Goal: Task Accomplishment & Management: Use online tool/utility

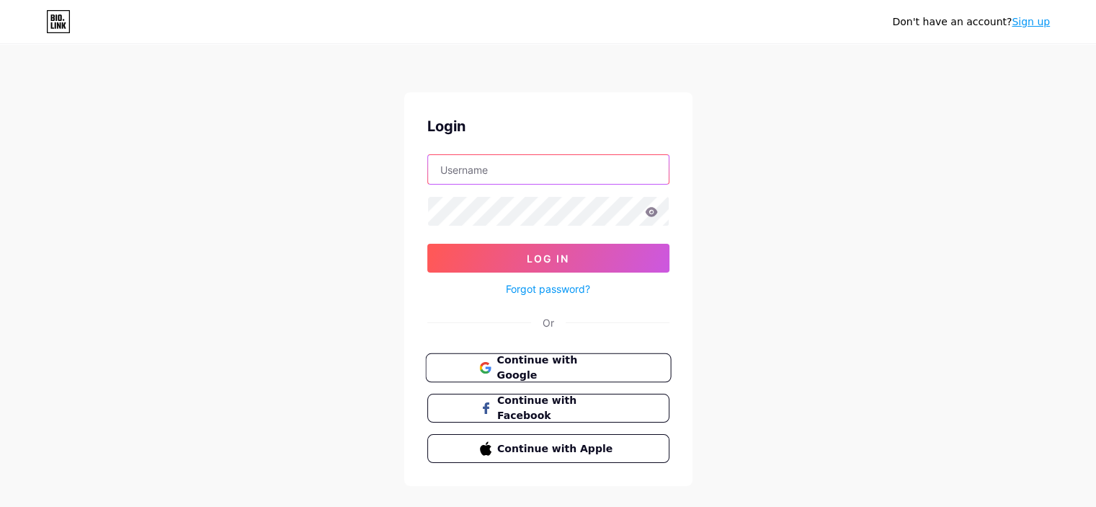
type input "[EMAIL_ADDRESS][DOMAIN_NAME]"
click at [559, 359] on span "Continue with Google" at bounding box center [557, 368] width 120 height 31
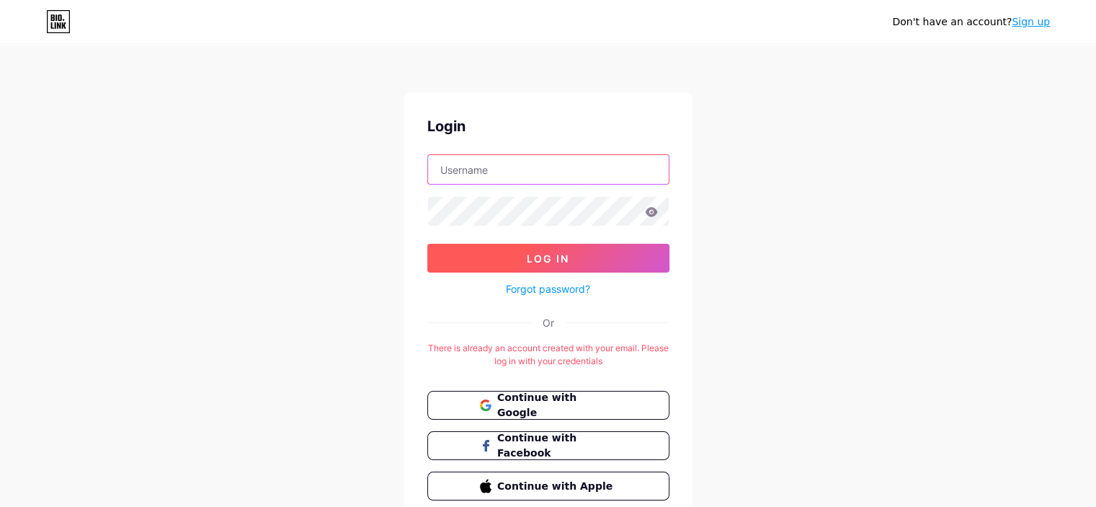
type input "[EMAIL_ADDRESS][DOMAIN_NAME]"
click at [572, 258] on button "Log In" at bounding box center [548, 258] width 242 height 29
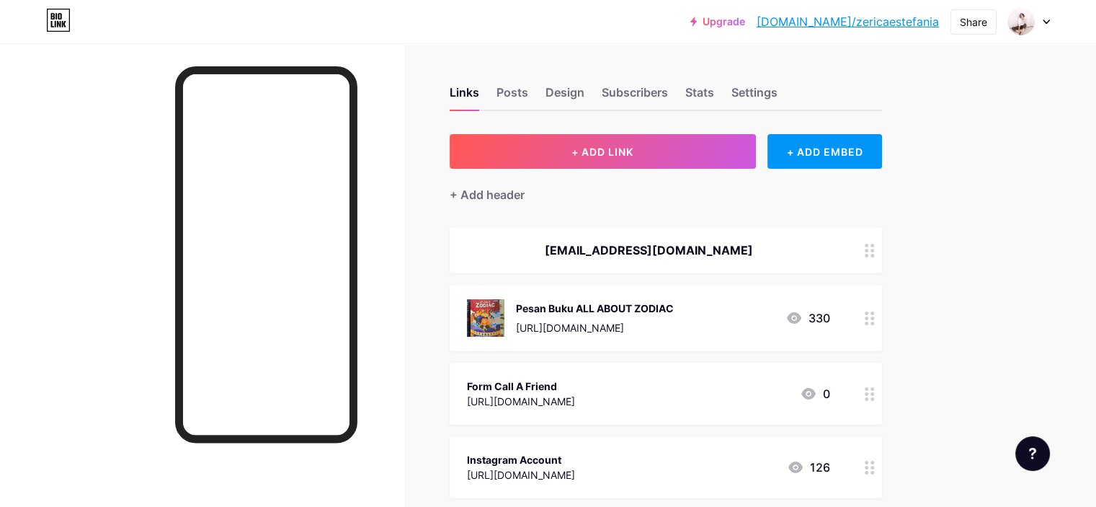
click at [875, 320] on icon at bounding box center [870, 318] width 10 height 14
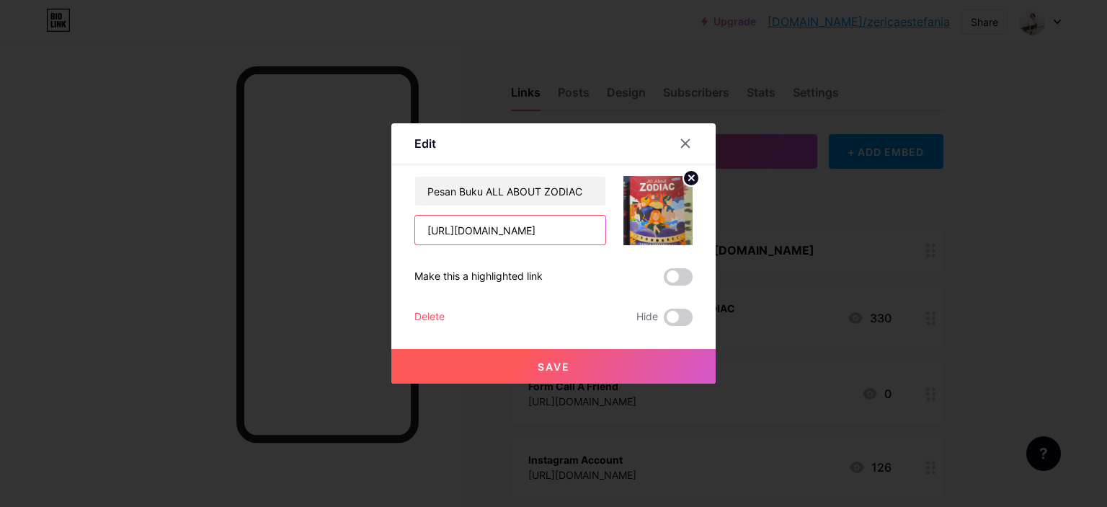
click at [571, 233] on input "https://bit.ly/BukuAllAboutZodiac" at bounding box center [510, 230] width 190 height 29
paste input "eliB"
type input "https://bit.ly/BeliBukuAllAboutZodiac"
click at [580, 366] on button "Save" at bounding box center [553, 366] width 324 height 35
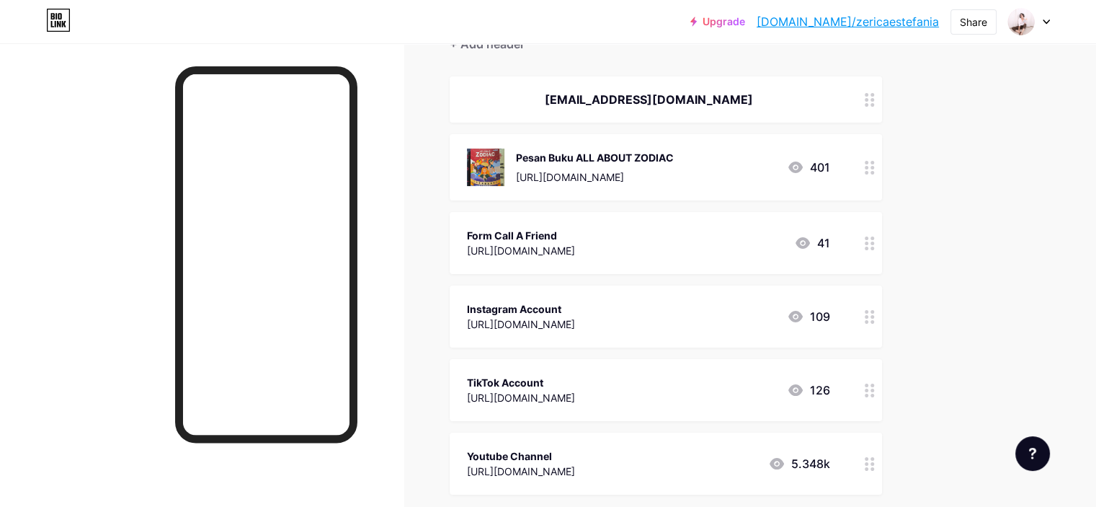
scroll to position [144, 0]
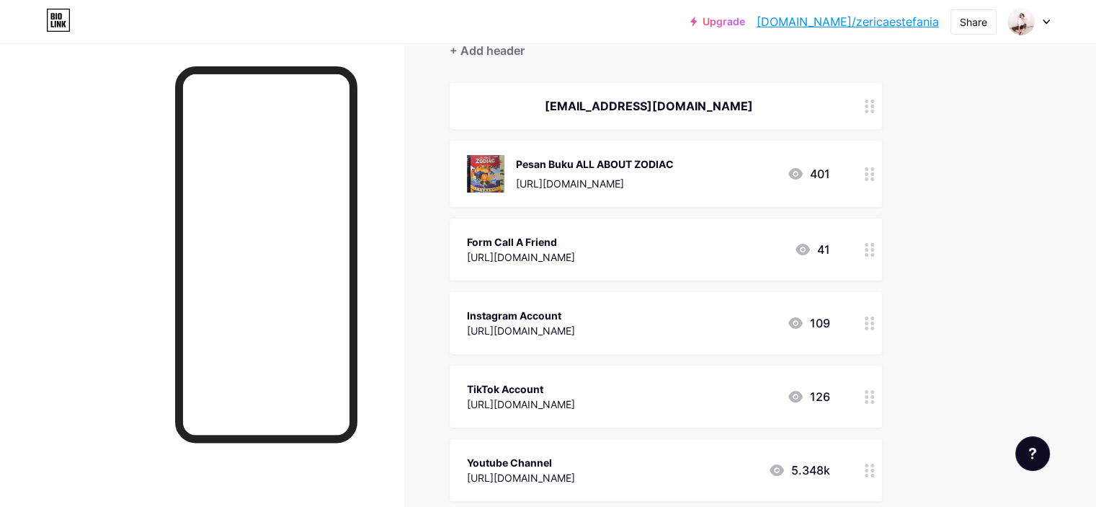
click at [674, 182] on div "https://bit.ly/BeliBukuAllAboutZodiac" at bounding box center [595, 183] width 158 height 15
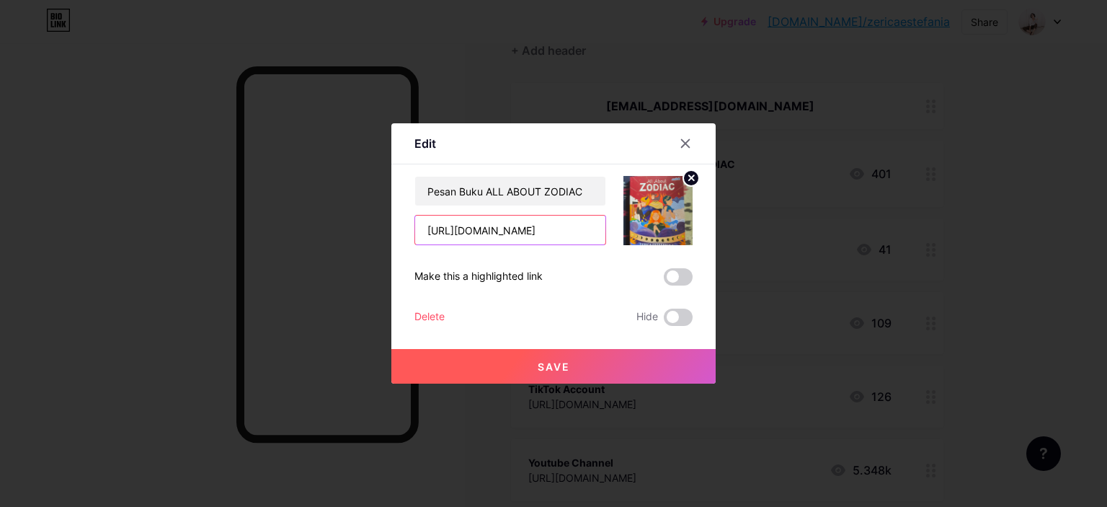
click at [574, 227] on input "https://bit.ly/BeliBukuAllAboutZodiac" at bounding box center [510, 230] width 190 height 29
click at [1042, 164] on div at bounding box center [553, 253] width 1107 height 507
